Goal: Task Accomplishment & Management: Complete application form

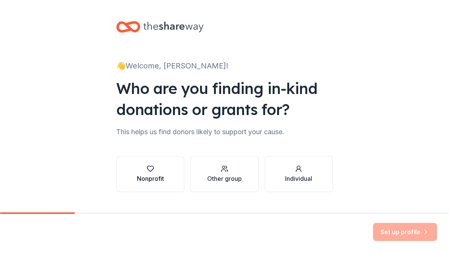
click at [161, 167] on div "button" at bounding box center [150, 169] width 27 height 8
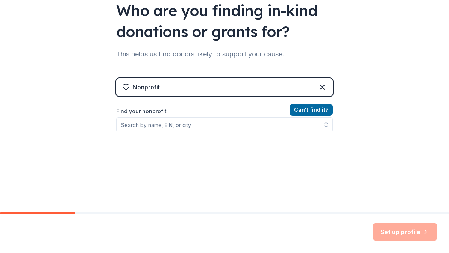
scroll to position [78, 0]
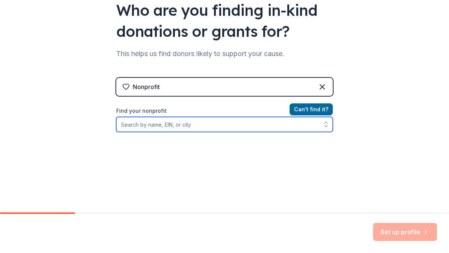
click at [257, 128] on input "Find your nonprofit" at bounding box center [224, 124] width 217 height 15
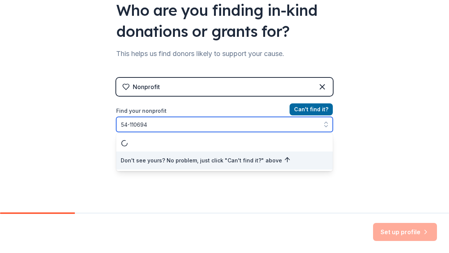
type input "[US_EMPLOYER_IDENTIFICATION_NUMBER]"
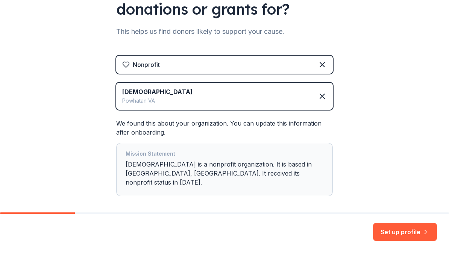
scroll to position [126, 0]
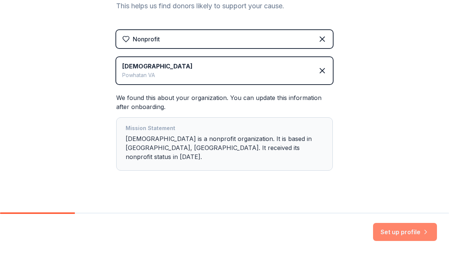
click at [409, 233] on button "Set up profile" at bounding box center [405, 232] width 64 height 18
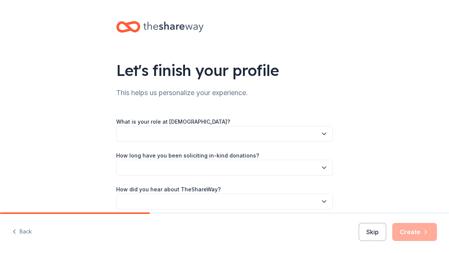
click at [323, 136] on icon "button" at bounding box center [325, 134] width 8 height 8
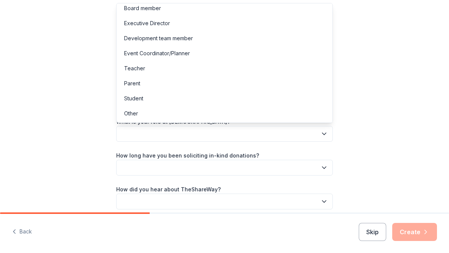
scroll to position [4, 0]
click at [239, 115] on div "Other" at bounding box center [224, 113] width 213 height 15
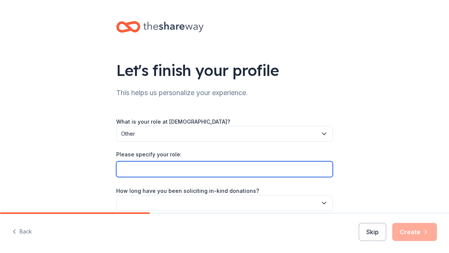
click at [234, 172] on input "Please specify your role:" at bounding box center [224, 169] width 217 height 16
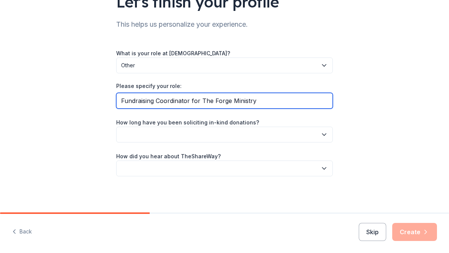
scroll to position [68, 0]
type input "Fundraising Coordinator for The Forge Ministry"
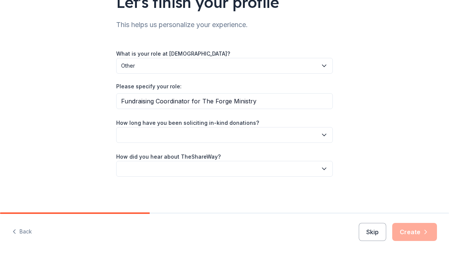
click at [311, 134] on button "button" at bounding box center [224, 135] width 217 height 16
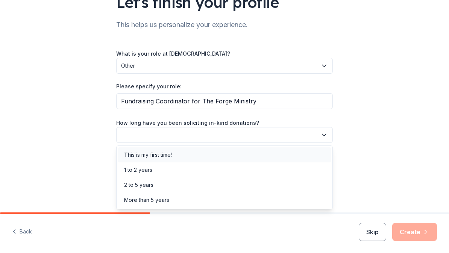
click at [162, 156] on div "This is my first time!" at bounding box center [148, 154] width 48 height 9
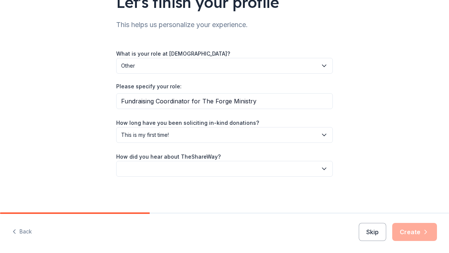
click at [322, 173] on button "button" at bounding box center [224, 169] width 217 height 16
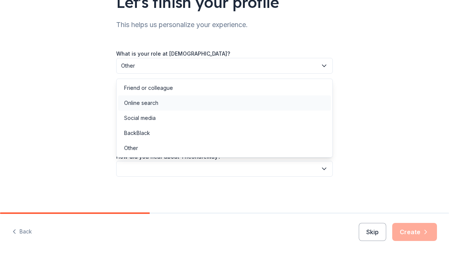
click at [155, 103] on div "Online search" at bounding box center [141, 103] width 34 height 9
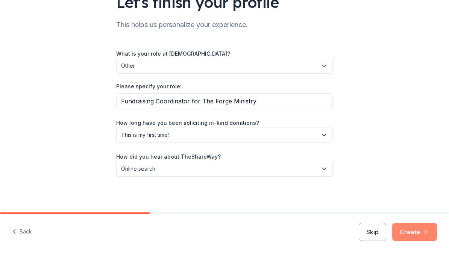
click at [413, 232] on button "Create" at bounding box center [414, 232] width 45 height 18
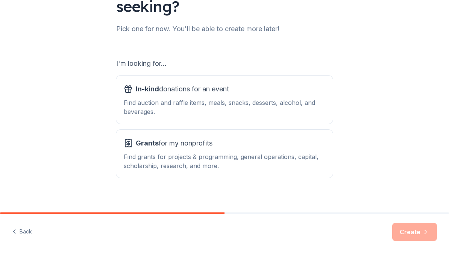
scroll to position [86, 0]
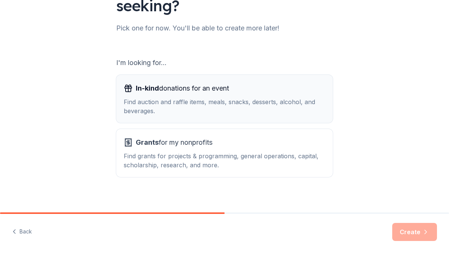
click at [244, 99] on div "Find auction and raffle items, meals, snacks, desserts, alcohol, and beverages." at bounding box center [225, 106] width 202 height 18
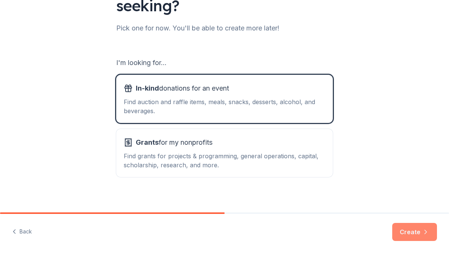
click at [418, 230] on button "Create" at bounding box center [414, 232] width 45 height 18
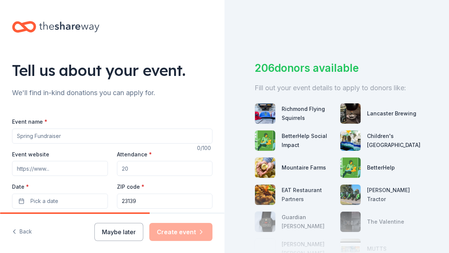
click at [138, 132] on input "Event name *" at bounding box center [112, 136] width 201 height 15
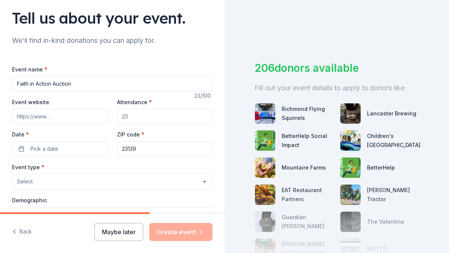
scroll to position [53, 0]
type input "Faith in Action Auction"
click at [78, 115] on input "Event website" at bounding box center [60, 115] width 96 height 15
click at [161, 119] on input "Attendance *" at bounding box center [165, 115] width 96 height 15
type input "200"
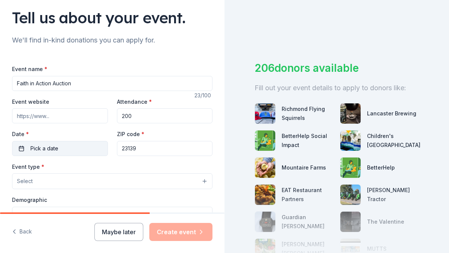
click at [73, 146] on button "Pick a date" at bounding box center [60, 148] width 96 height 15
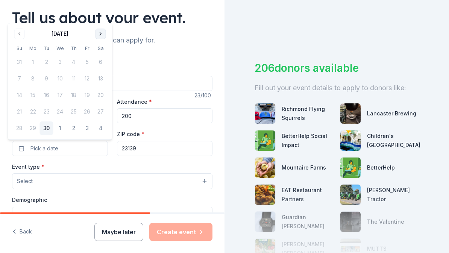
click at [98, 33] on button "Go to next month" at bounding box center [101, 34] width 11 height 11
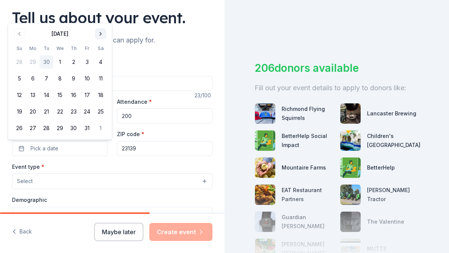
click at [97, 32] on button "Go to next month" at bounding box center [101, 34] width 11 height 11
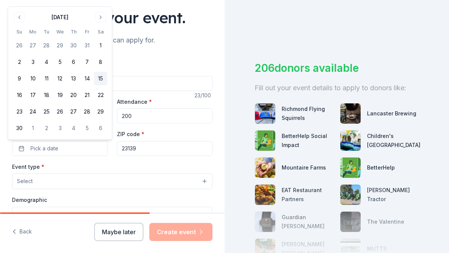
click at [100, 80] on button "15" at bounding box center [101, 79] width 14 height 14
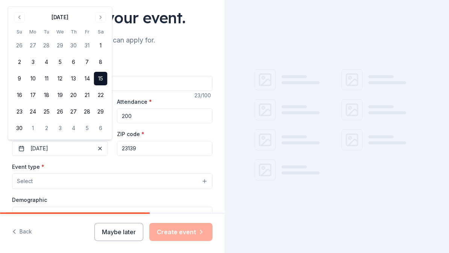
click at [150, 149] on input "23139" at bounding box center [165, 148] width 96 height 15
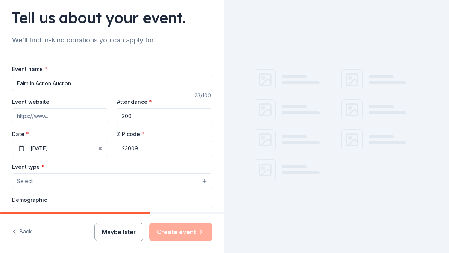
type input "23009"
click at [170, 180] on button "Select" at bounding box center [112, 181] width 201 height 16
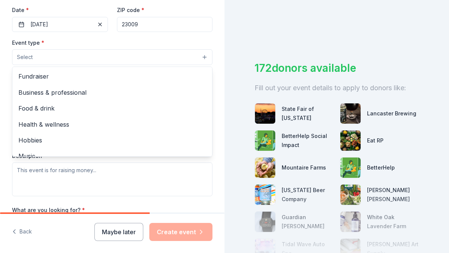
scroll to position [0, 0]
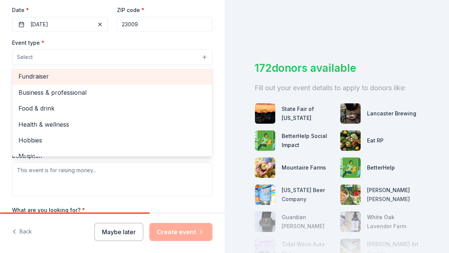
click at [44, 78] on span "Fundraiser" at bounding box center [112, 76] width 188 height 10
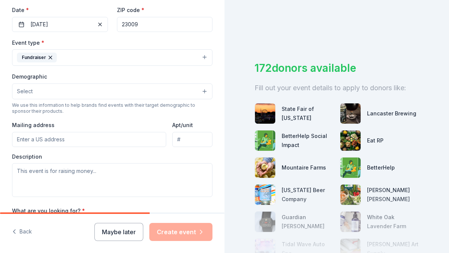
click at [112, 92] on button "Select" at bounding box center [112, 92] width 201 height 16
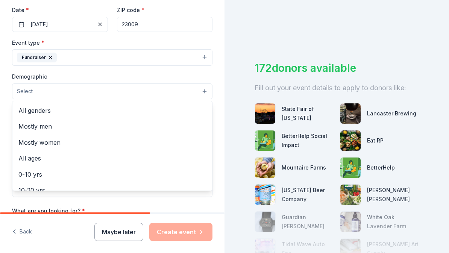
click at [43, 112] on span "All genders" at bounding box center [112, 111] width 188 height 10
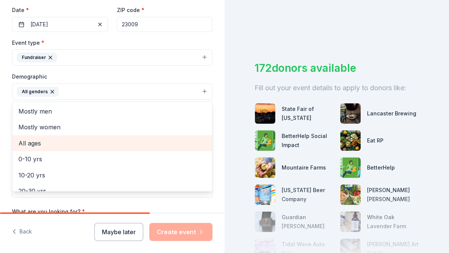
click at [36, 144] on span "All ages" at bounding box center [112, 143] width 188 height 10
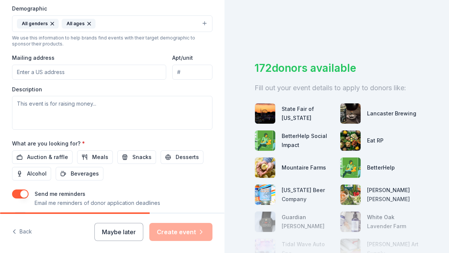
scroll to position [251, 0]
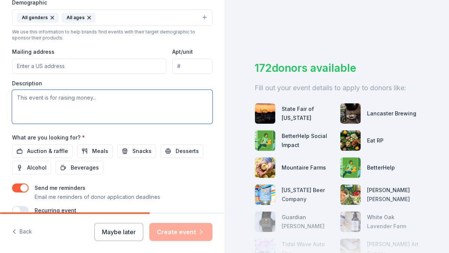
click at [97, 105] on textarea at bounding box center [112, 107] width 201 height 34
paste textarea "positive impact on the lives of kids, teens, and families in the community by p…"
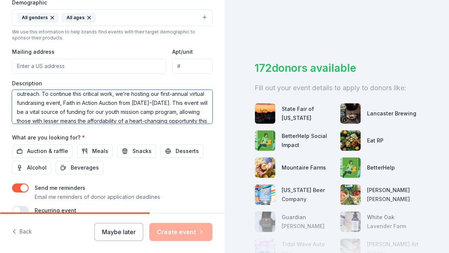
scroll to position [21, 0]
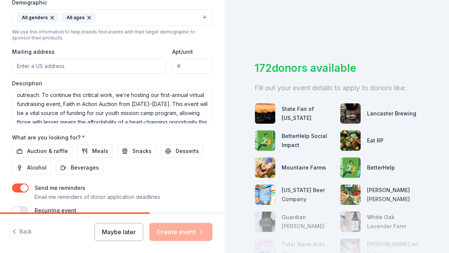
click at [185, 136] on div "What are you looking for? * Auction & raffle Meals Snacks Desserts Alcohol Beve…" at bounding box center [112, 154] width 201 height 42
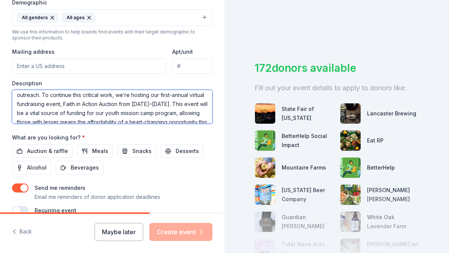
click at [179, 105] on textarea "positive impact on the lives of kids, teens, and families in the community by p…" at bounding box center [112, 107] width 201 height 34
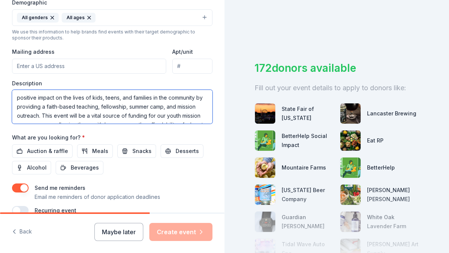
scroll to position [0, 0]
click at [154, 98] on textarea "positive impact on the lives of kids, teens, and families in the community by p…" at bounding box center [112, 107] width 201 height 34
click at [23, 99] on textarea "positive impact on the lives of kids and teens in the community by providing a …" at bounding box center [112, 107] width 201 height 34
click at [47, 118] on textarea "Providing a positive impact on the lives of kids and teens in the community by …" at bounding box center [112, 107] width 201 height 34
click at [25, 97] on textarea "Providing a positive impact on the lives of kids and teens in the community by …" at bounding box center [112, 107] width 201 height 34
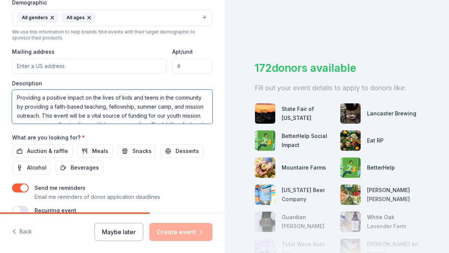
click at [25, 96] on textarea "Providing a positive impact on the lives of kids and teens in the community by …" at bounding box center [112, 107] width 201 height 34
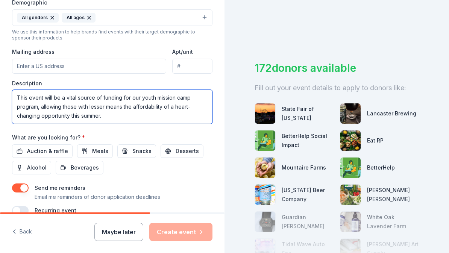
click at [136, 119] on textarea "This event will be a vital source of funding for our youth mission camp program…" at bounding box center [112, 107] width 201 height 34
click at [136, 118] on textarea "This event will be a vital source of funding for our youth mission camp program…" at bounding box center [112, 107] width 201 height 34
paste textarea "Providing a positive impact on the lives of kids and teens in the community by …"
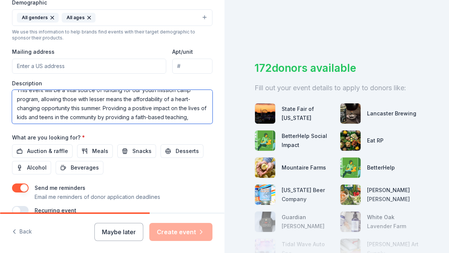
scroll to position [8, 0]
click at [118, 109] on textarea "This event will be a vital source of funding for our youth mission camp program…" at bounding box center [112, 107] width 201 height 34
click at [117, 108] on textarea "This event will be a vital source of funding for our youth mission camp program…" at bounding box center [112, 107] width 201 height 34
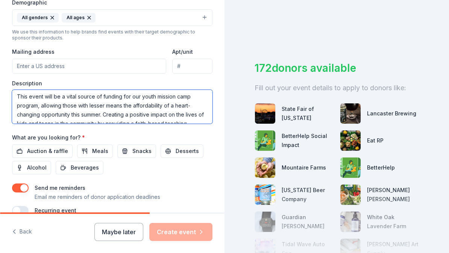
scroll to position [1, 0]
click at [21, 98] on textarea "This event will be a vital source of funding for our youth mission camp program…" at bounding box center [112, 107] width 201 height 34
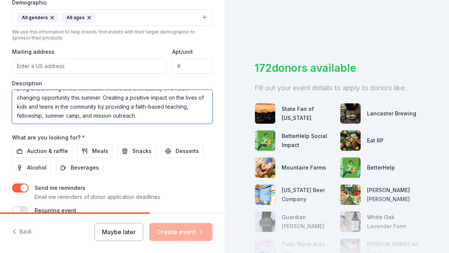
scroll to position [18, 0]
click at [136, 109] on textarea "This event will be a vital source of funding for our youth mission camp program…" at bounding box center [112, 107] width 201 height 34
type textarea "This event will be a vital source of funding for our youth mission camp program…"
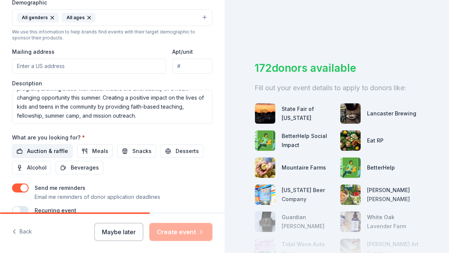
click at [39, 153] on span "Auction & raffle" at bounding box center [47, 151] width 41 height 9
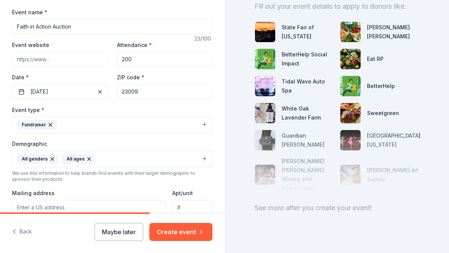
scroll to position [109, 0]
click at [54, 27] on input "Faith in Action Auction" at bounding box center [112, 27] width 201 height 15
type input "Faith in Action Virtual Auction"
click at [190, 233] on button "Create event" at bounding box center [180, 232] width 63 height 18
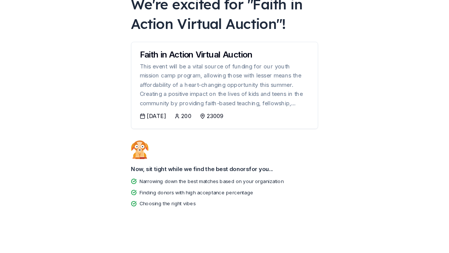
scroll to position [62, 0]
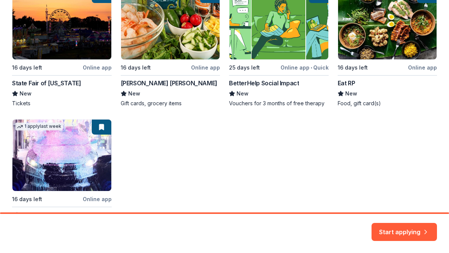
scroll to position [133, 0]
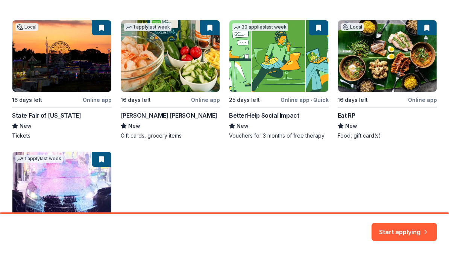
click at [209, 98] on div "Local 16 days left Online app State Fair of Virginia New Tickets 1 apply last w…" at bounding box center [224, 145] width 425 height 251
click at [416, 229] on button "Start applying" at bounding box center [404, 228] width 65 height 18
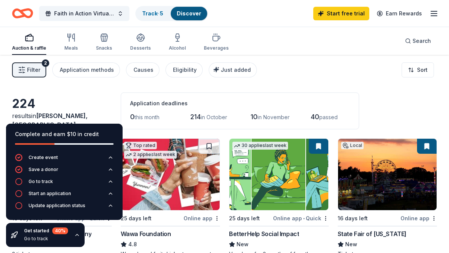
click at [77, 236] on icon "button" at bounding box center [77, 235] width 6 height 6
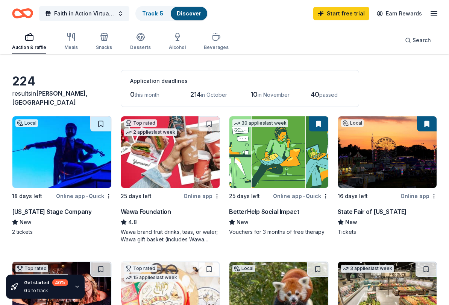
scroll to position [23, 0]
click at [204, 196] on div "Online app" at bounding box center [202, 195] width 36 height 9
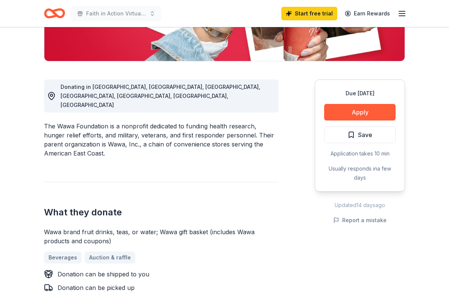
scroll to position [179, 0]
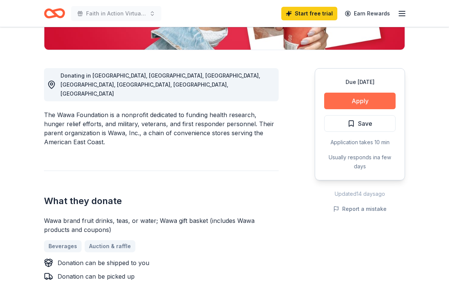
click at [377, 97] on button "Apply" at bounding box center [359, 101] width 71 height 17
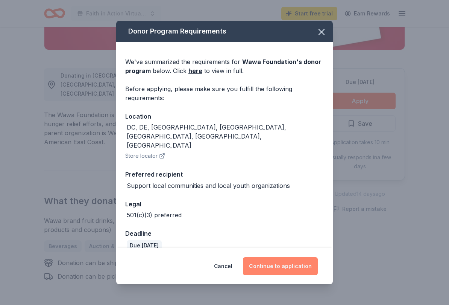
click at [284, 253] on button "Continue to application" at bounding box center [280, 266] width 75 height 18
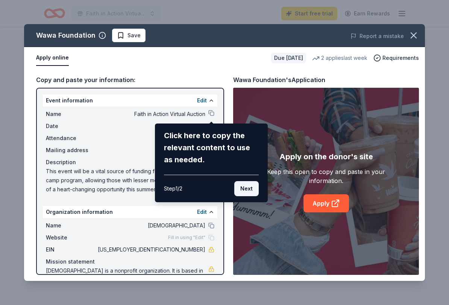
click at [246, 188] on button "Next" at bounding box center [246, 188] width 24 height 15
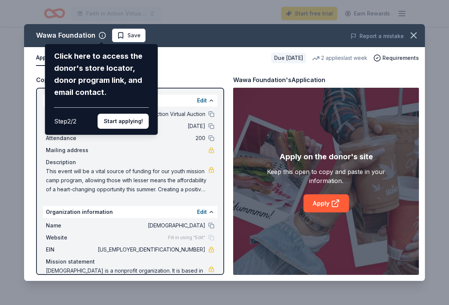
click at [207, 212] on div "Wawa Foundation Click here to access the donor's store locator, donor program l…" at bounding box center [224, 152] width 401 height 257
click at [208, 213] on div "Wawa Foundation Click here to access the donor's store locator, donor program l…" at bounding box center [224, 152] width 401 height 257
click at [202, 225] on div "Wawa Foundation Click here to access the donor's store locator, donor program l…" at bounding box center [224, 152] width 401 height 257
click at [211, 226] on div "Wawa Foundation Click here to access the donor's store locator, donor program l…" at bounding box center [224, 152] width 401 height 257
click at [213, 227] on div "Wawa Foundation Click here to access the donor's store locator, donor program l…" at bounding box center [224, 152] width 401 height 257
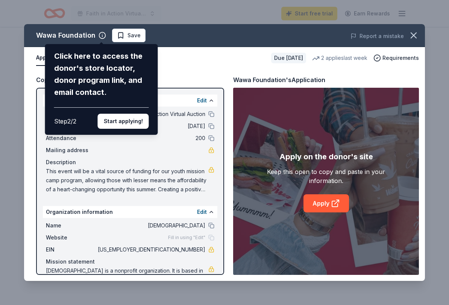
click at [213, 239] on div "Wawa Foundation Click here to access the donor's store locator, donor program l…" at bounding box center [224, 152] width 401 height 257
click at [204, 211] on div "Wawa Foundation Click here to access the donor's store locator, donor program l…" at bounding box center [224, 152] width 401 height 257
click at [224, 181] on div "Wawa Foundation Click here to access the donor's store locator, donor program l…" at bounding box center [224, 152] width 401 height 257
click at [127, 114] on button "Start applying!" at bounding box center [123, 121] width 51 height 15
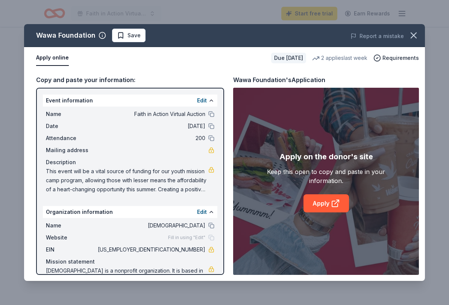
click at [212, 152] on link at bounding box center [211, 150] width 6 height 6
click at [199, 136] on div "Event information Edit Name Faith in Action Virtual Auction Date 11/15/25 Atten…" at bounding box center [130, 181] width 188 height 187
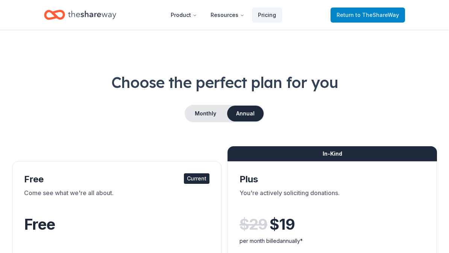
click at [370, 15] on span "to TheShareWay" at bounding box center [378, 15] width 44 height 6
click at [374, 12] on span "to TheShareWay" at bounding box center [378, 15] width 44 height 6
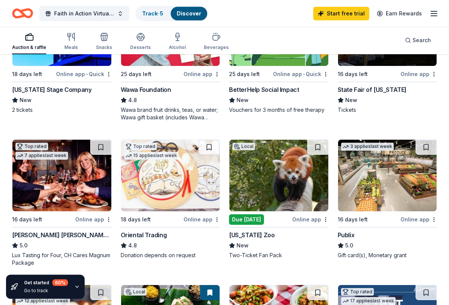
scroll to position [144, 0]
click at [161, 14] on link "Track · 5" at bounding box center [152, 13] width 21 height 6
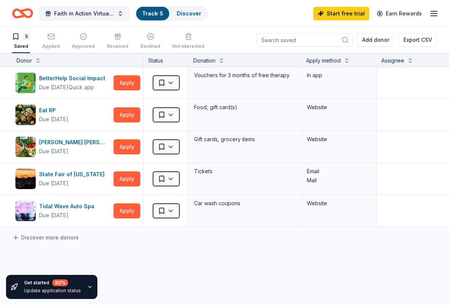
click at [2, 240] on div "Discover more donors" at bounding box center [288, 237] width 577 height 21
click at [18, 239] on icon at bounding box center [16, 238] width 8 height 8
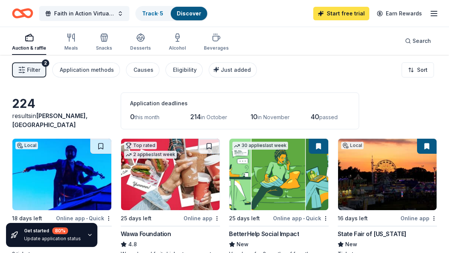
click at [349, 15] on link "Start free trial" at bounding box center [341, 14] width 56 height 14
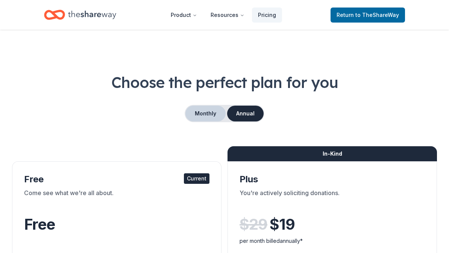
click at [214, 108] on button "Monthly" at bounding box center [205, 114] width 40 height 16
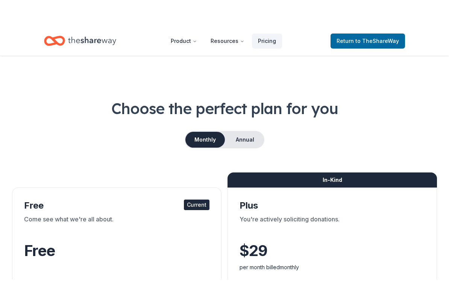
scroll to position [49, 0]
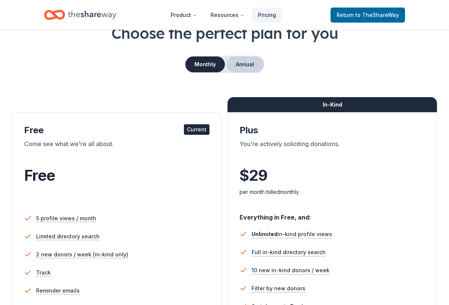
click at [252, 64] on button "Annual" at bounding box center [244, 64] width 37 height 16
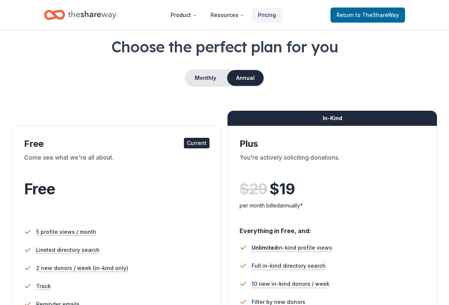
scroll to position [35, 0]
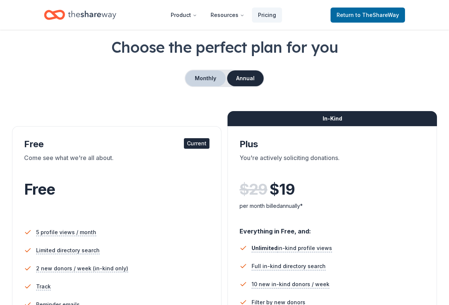
click at [208, 76] on button "Monthly" at bounding box center [205, 78] width 40 height 16
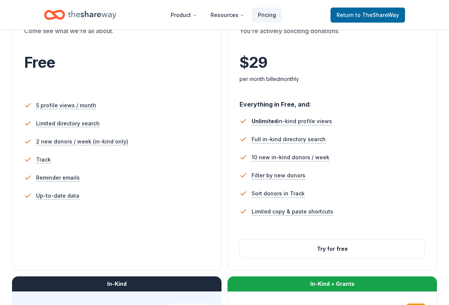
scroll to position [162, 0]
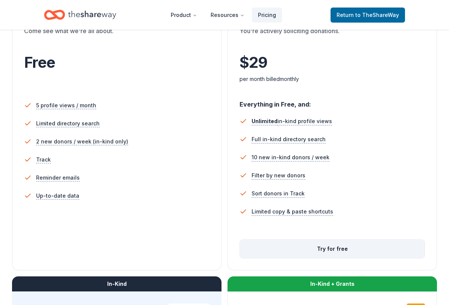
click at [341, 248] on button "Try for free" at bounding box center [332, 249] width 185 height 18
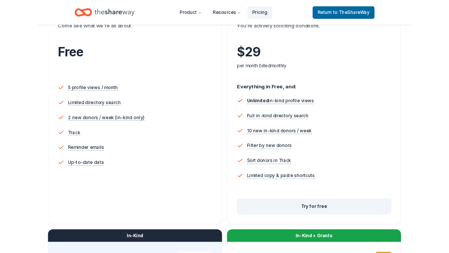
scroll to position [183, 0]
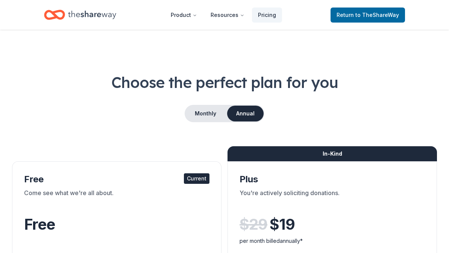
click at [196, 182] on div "Current" at bounding box center [197, 178] width 26 height 11
click at [168, 211] on div "Free" at bounding box center [116, 233] width 185 height 46
click at [381, 16] on span "to TheShareWay" at bounding box center [378, 15] width 44 height 6
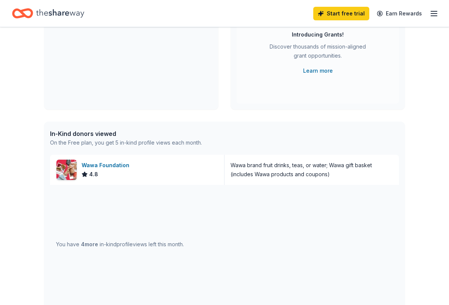
scroll to position [104, 0]
click at [173, 246] on div "You have 4 more in-kind profile views left this month." at bounding box center [120, 244] width 128 height 9
click at [169, 137] on div "In-Kind donors viewed" at bounding box center [126, 133] width 152 height 9
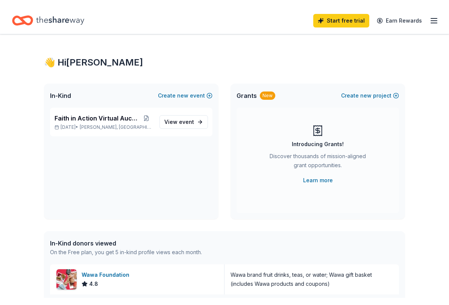
scroll to position [0, 0]
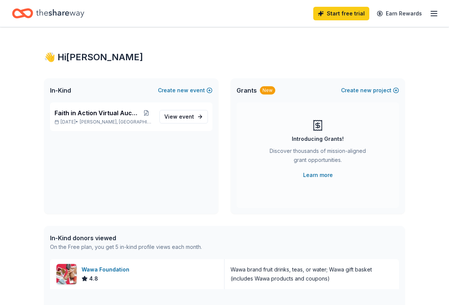
click at [434, 14] on line "button" at bounding box center [434, 14] width 6 height 0
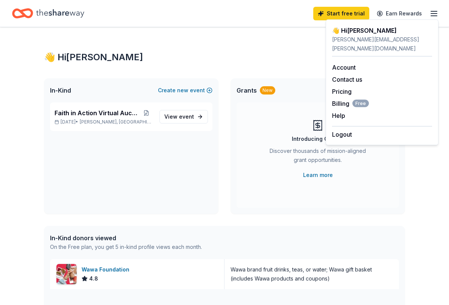
click at [207, 234] on div "In-Kind donors viewed On the Free plan, you get 5 in-kind profile views each mo…" at bounding box center [224, 242] width 361 height 33
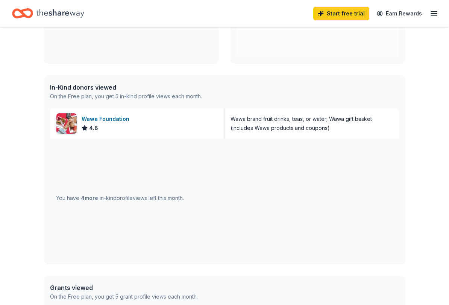
scroll to position [157, 0]
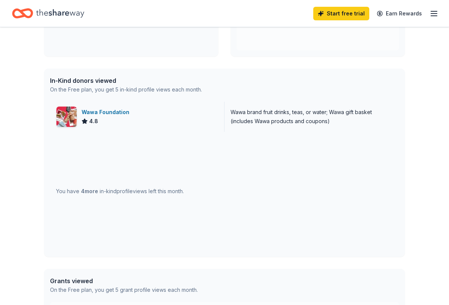
click at [280, 119] on div "Wawa brand fruit drinks, teas, or water; Wawa gift basket (includes Wawa produc…" at bounding box center [312, 117] width 163 height 18
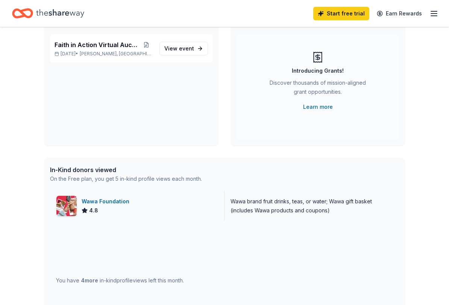
scroll to position [62, 0]
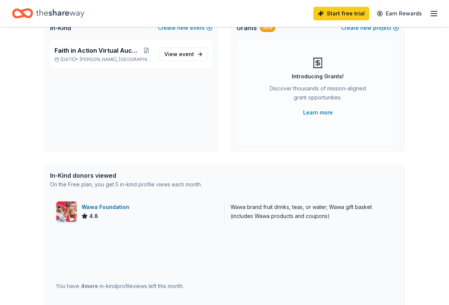
click at [119, 208] on div "Wawa Foundation" at bounding box center [107, 206] width 51 height 9
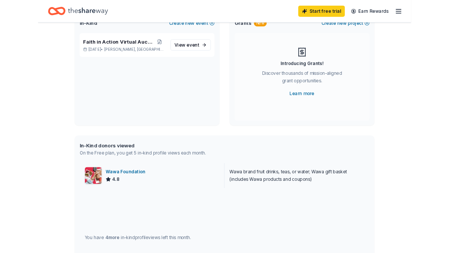
scroll to position [84, 0]
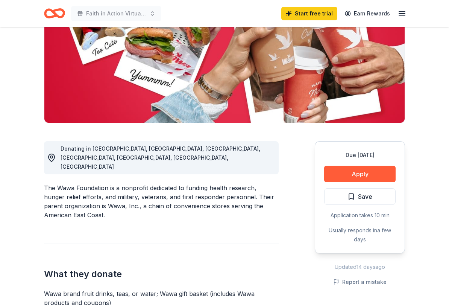
scroll to position [106, 0]
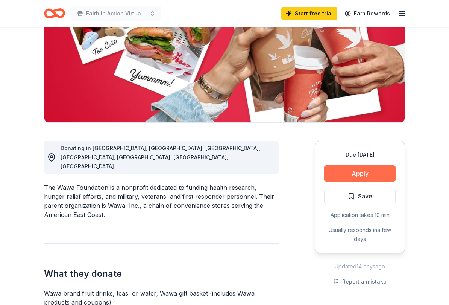
click at [363, 171] on button "Apply" at bounding box center [359, 173] width 71 height 17
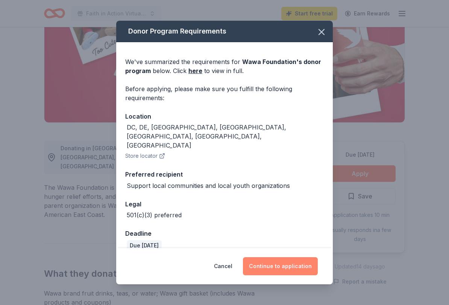
click at [283, 253] on button "Continue to application" at bounding box center [280, 266] width 75 height 18
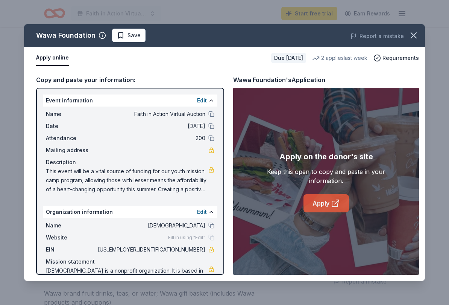
click at [330, 204] on link "Apply" at bounding box center [327, 203] width 46 height 18
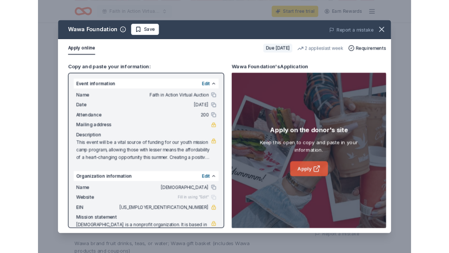
scroll to position [127, 0]
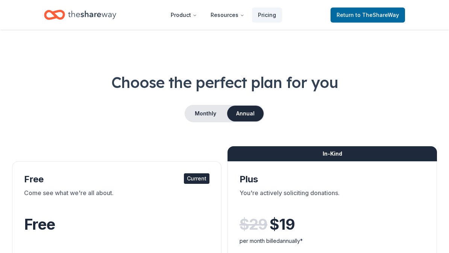
scroll to position [884, 0]
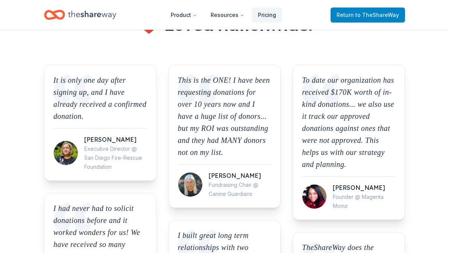
click at [380, 14] on span "to TheShareWay" at bounding box center [378, 15] width 44 height 6
click at [375, 18] on span "to TheShareWay" at bounding box center [378, 15] width 44 height 6
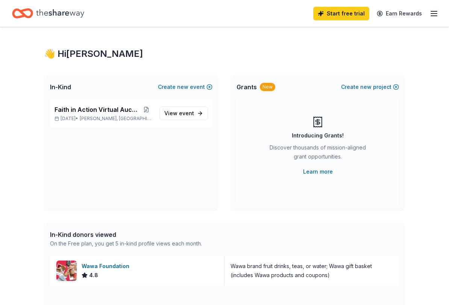
scroll to position [3, 0]
click at [182, 114] on span "event" at bounding box center [186, 113] width 15 height 6
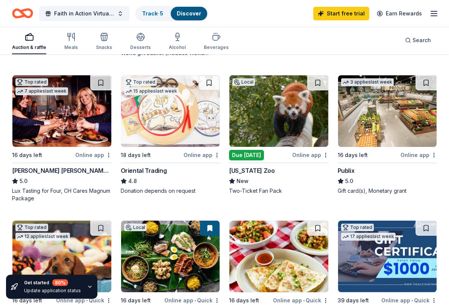
scroll to position [217, 0]
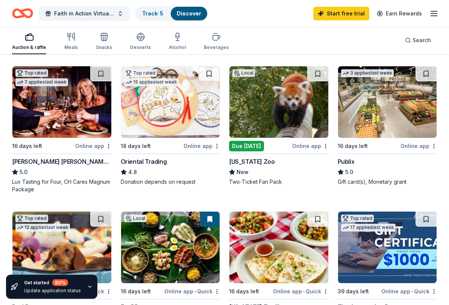
click at [257, 144] on div "Due [DATE]" at bounding box center [246, 146] width 35 height 11
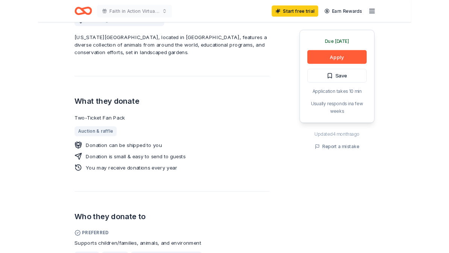
scroll to position [231, 0]
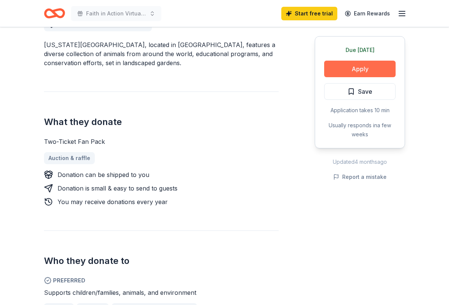
click at [365, 70] on button "Apply" at bounding box center [359, 69] width 71 height 17
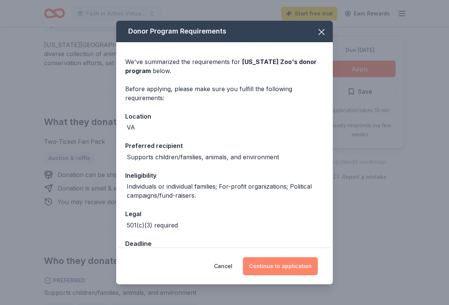
click at [287, 253] on button "Continue to application" at bounding box center [280, 266] width 75 height 18
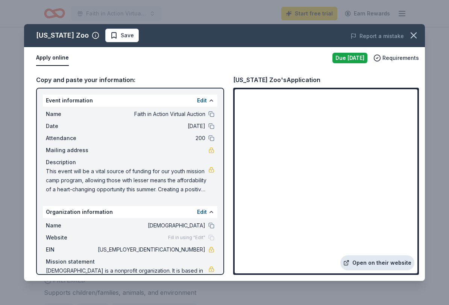
click at [369, 253] on link "Open on their website" at bounding box center [377, 262] width 74 height 15
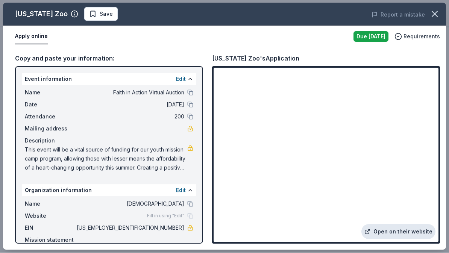
scroll to position [252, 0]
